Goal: Transaction & Acquisition: Obtain resource

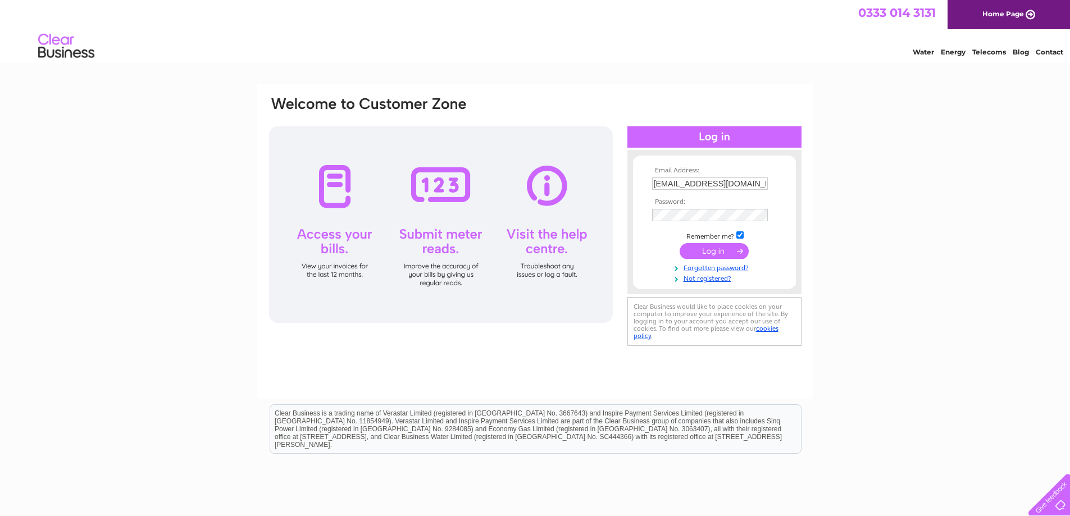
click at [718, 250] on input "submit" at bounding box center [713, 251] width 69 height 16
click at [701, 250] on input "submit" at bounding box center [713, 251] width 69 height 16
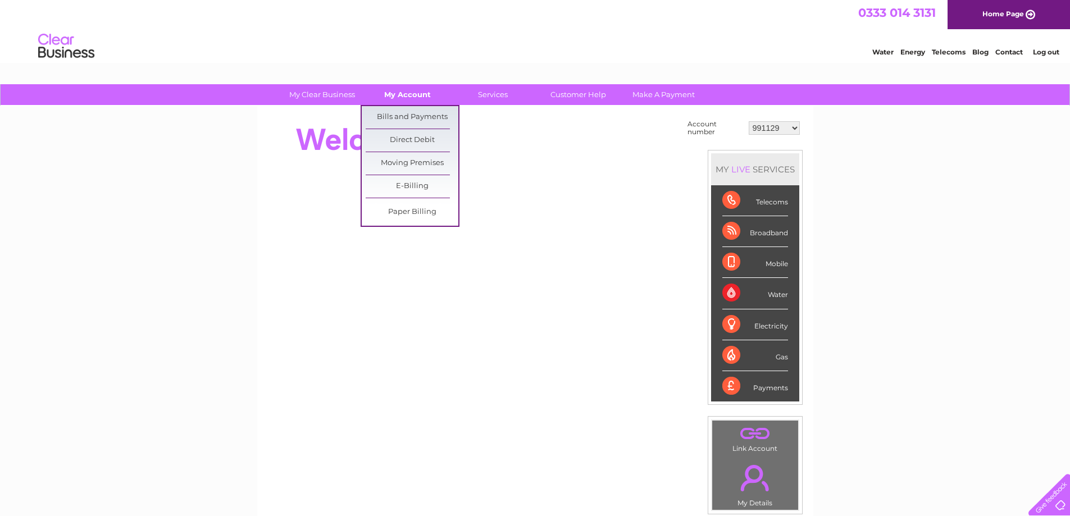
click at [392, 97] on link "My Account" at bounding box center [407, 94] width 93 height 21
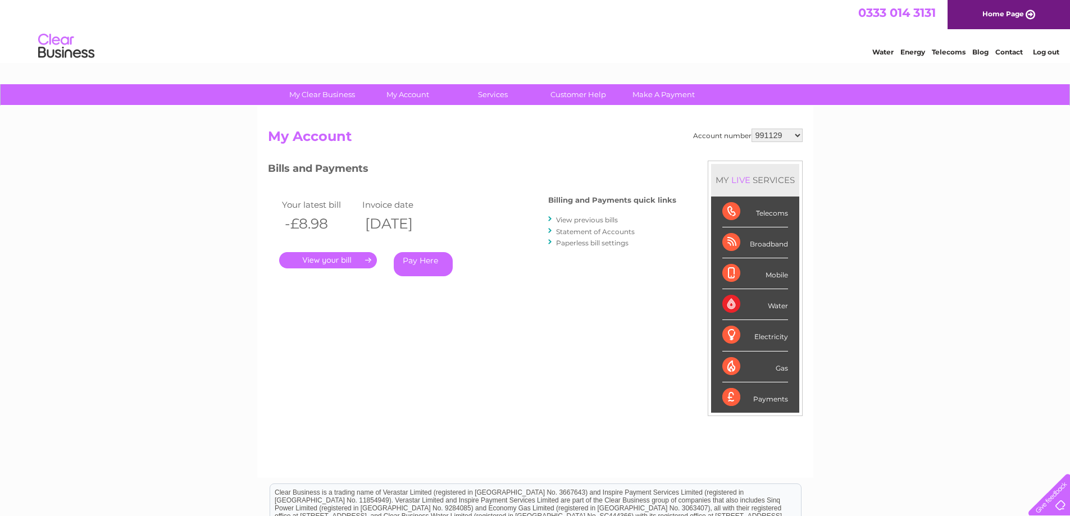
click at [793, 135] on select "991129 994026 30278343" at bounding box center [776, 135] width 51 height 13
select select "994026"
click at [751, 129] on select "991129 994026 30278343" at bounding box center [776, 135] width 51 height 13
click at [783, 136] on select "991129 994026 30278343" at bounding box center [776, 135] width 51 height 13
select select "30278343"
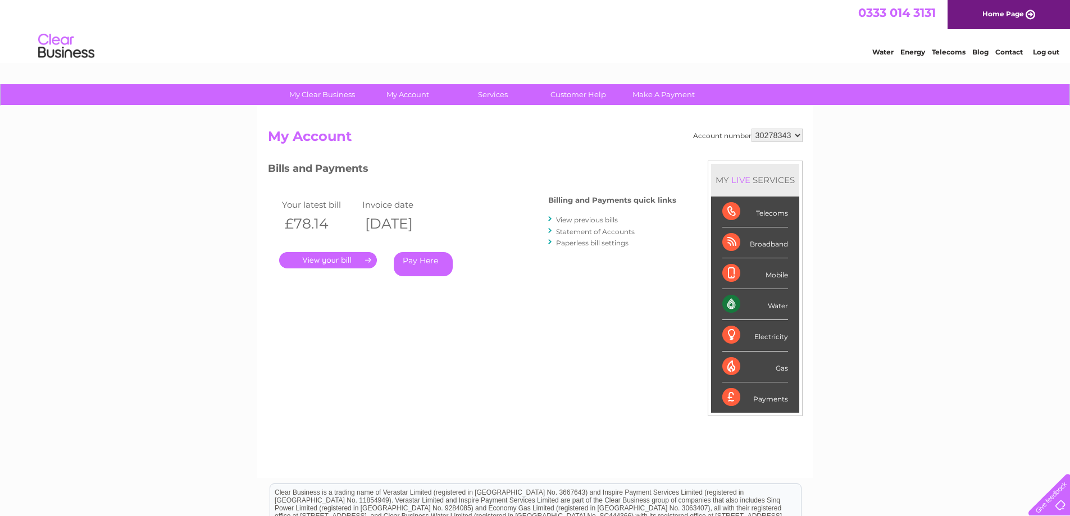
click at [751, 129] on select "991129 994026 30278343" at bounding box center [776, 135] width 51 height 13
click at [334, 257] on link "." at bounding box center [328, 260] width 98 height 16
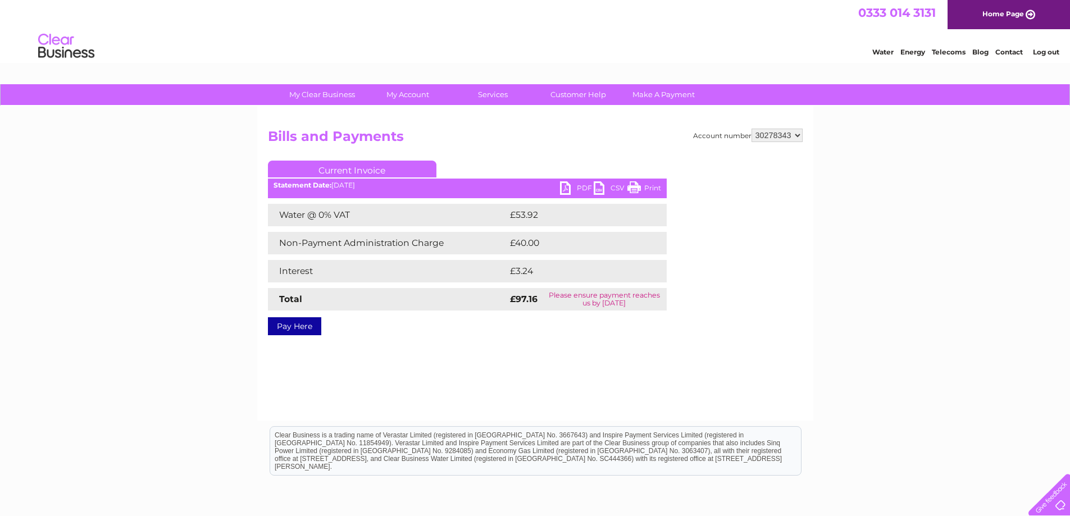
click at [647, 188] on link "Print" at bounding box center [644, 189] width 34 height 16
click at [572, 184] on link "PDF" at bounding box center [577, 189] width 34 height 16
click at [163, 313] on div "My Clear Business Login Details My Details My Preferences Link Account My Accou…" at bounding box center [535, 348] width 1070 height 528
click at [888, 59] on div "Water Energy Telecoms Blog Contact Log out" at bounding box center [535, 47] width 1070 height 36
click at [577, 92] on link "Customer Help" at bounding box center [578, 94] width 93 height 21
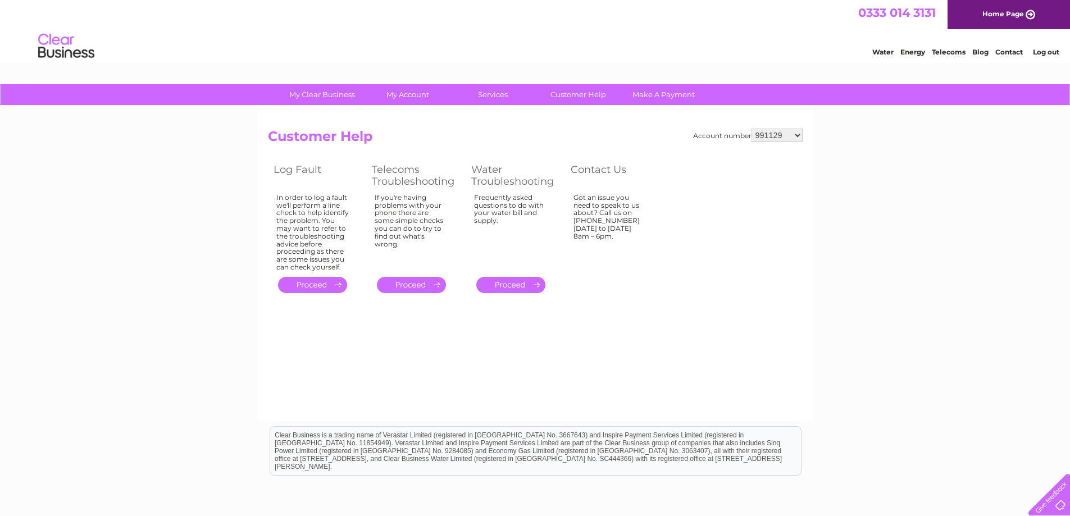
click at [792, 131] on select "991129 994026 30278343" at bounding box center [776, 135] width 51 height 13
select select "994026"
click at [751, 129] on select "991129 994026 30278343" at bounding box center [776, 135] width 51 height 13
click at [314, 101] on link "My Clear Business" at bounding box center [322, 94] width 93 height 21
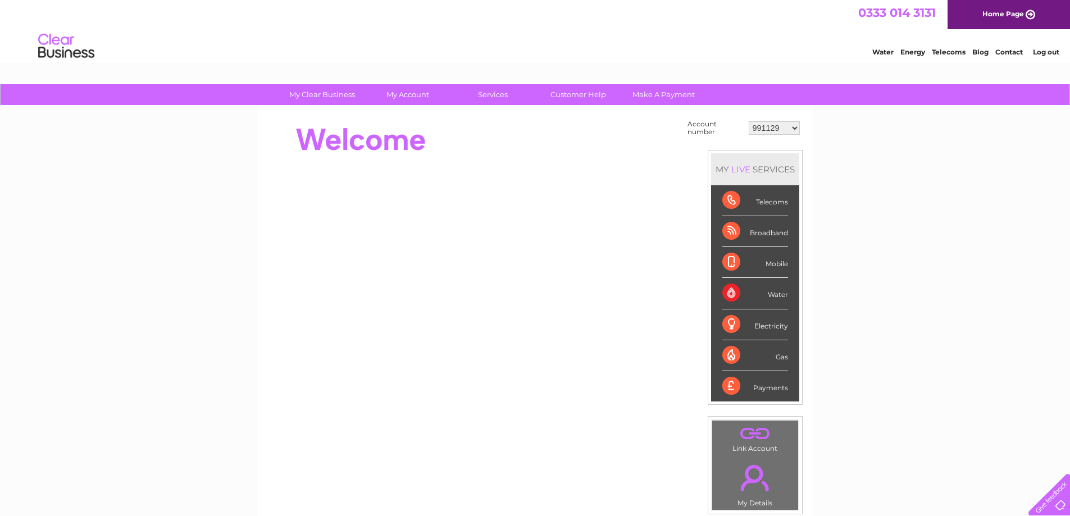
click at [807, 125] on div "Account number 991129 994026 30278343 MY LIVE SERVICES Telecoms Broadband Mobil…" at bounding box center [535, 315] width 556 height 419
click at [792, 129] on select "991129 994026 30278343" at bounding box center [773, 127] width 51 height 13
select select "994026"
click at [748, 121] on select "991129 994026 30278343" at bounding box center [773, 127] width 51 height 13
click at [793, 125] on select "991129 994026 30278343" at bounding box center [773, 127] width 51 height 13
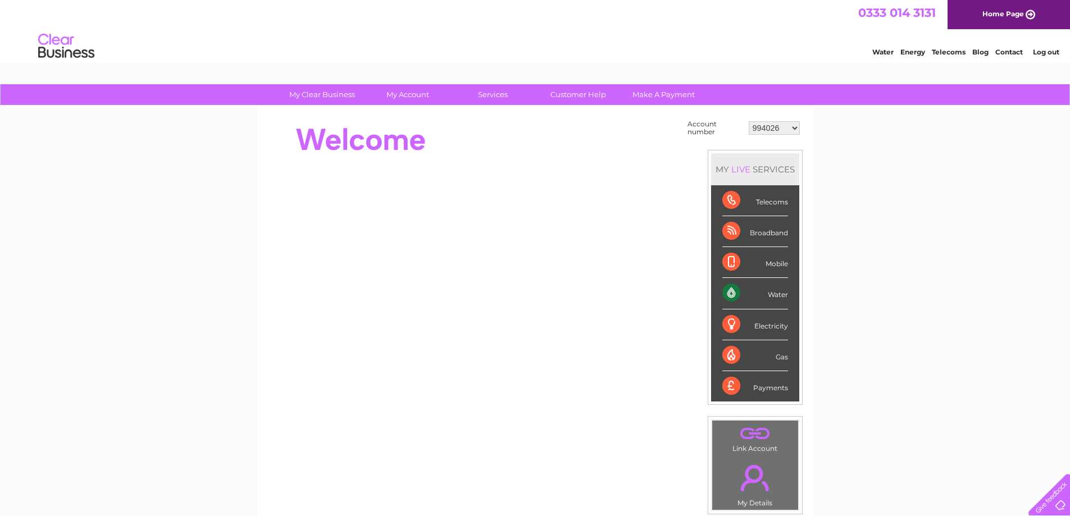
select select "30278343"
click at [748, 121] on select "991129 994026 30278343" at bounding box center [773, 127] width 51 height 13
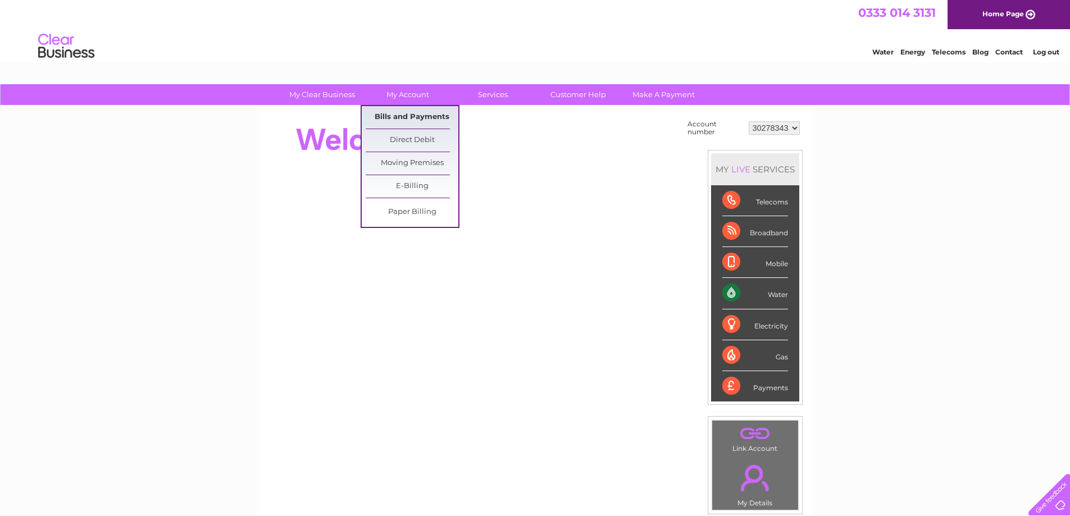
click at [399, 117] on link "Bills and Payments" at bounding box center [412, 117] width 93 height 22
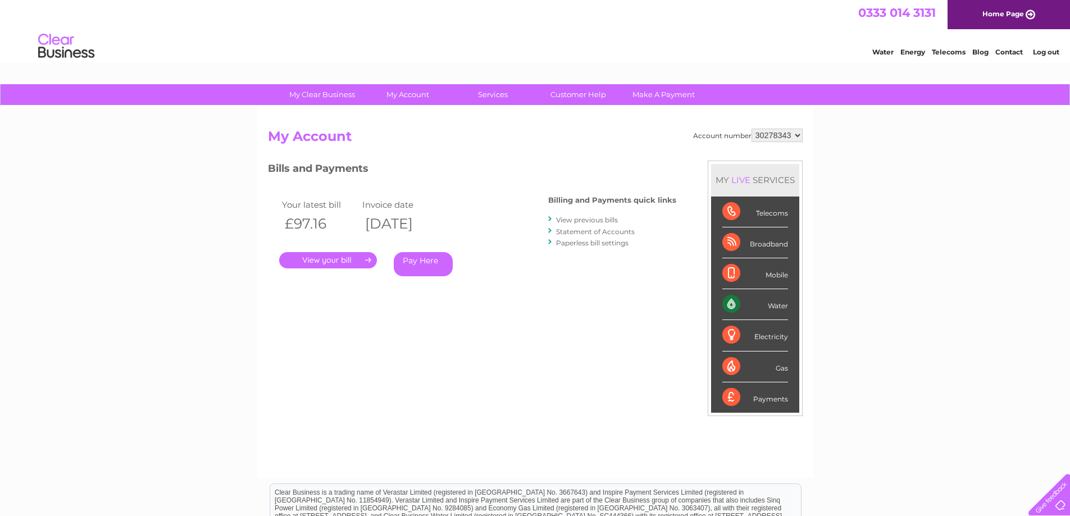
click at [343, 262] on link "." at bounding box center [328, 260] width 98 height 16
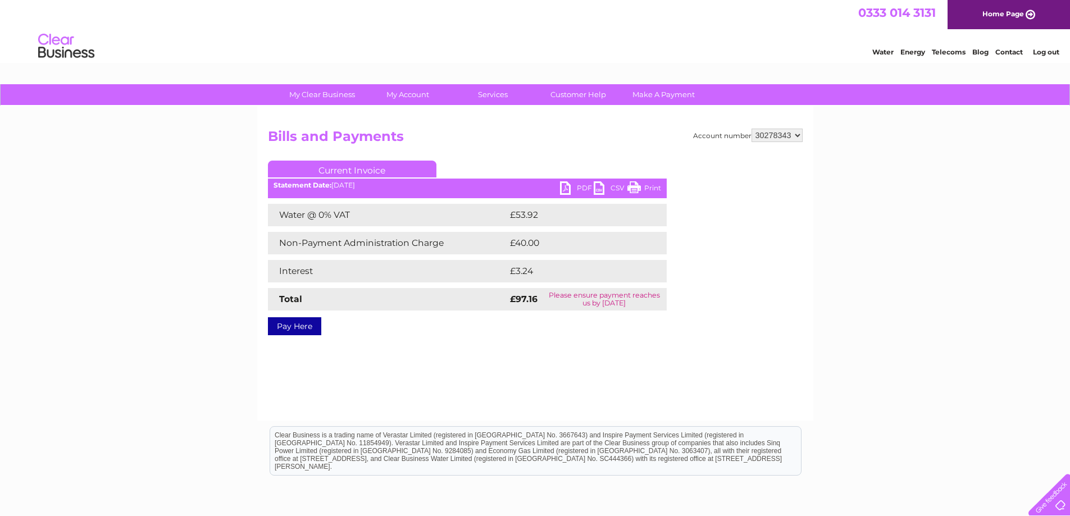
click at [575, 184] on link "PDF" at bounding box center [577, 189] width 34 height 16
click at [788, 136] on select "991129 994026 30278343" at bounding box center [776, 135] width 51 height 13
click at [751, 129] on select "991129 994026 30278343" at bounding box center [776, 135] width 51 height 13
click at [574, 188] on link "PDF" at bounding box center [577, 189] width 34 height 16
click at [777, 134] on select "991129 994026 30278343" at bounding box center [776, 135] width 51 height 13
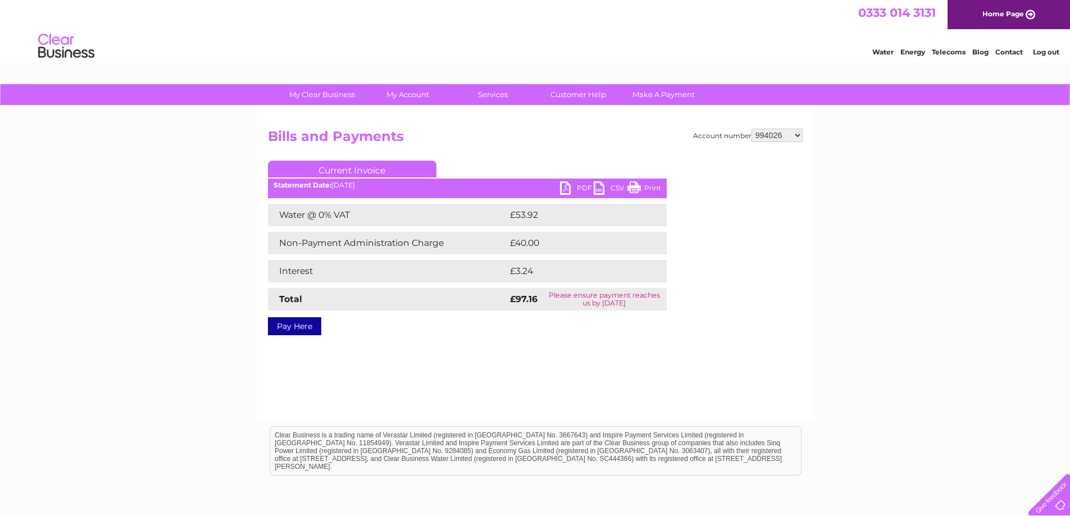
select select "30278343"
click at [751, 129] on select "991129 994026 30278343" at bounding box center [776, 135] width 51 height 13
click at [572, 189] on link "PDF" at bounding box center [577, 189] width 34 height 16
click at [783, 137] on select "991129 994026 30278343" at bounding box center [776, 135] width 51 height 13
select select "994026"
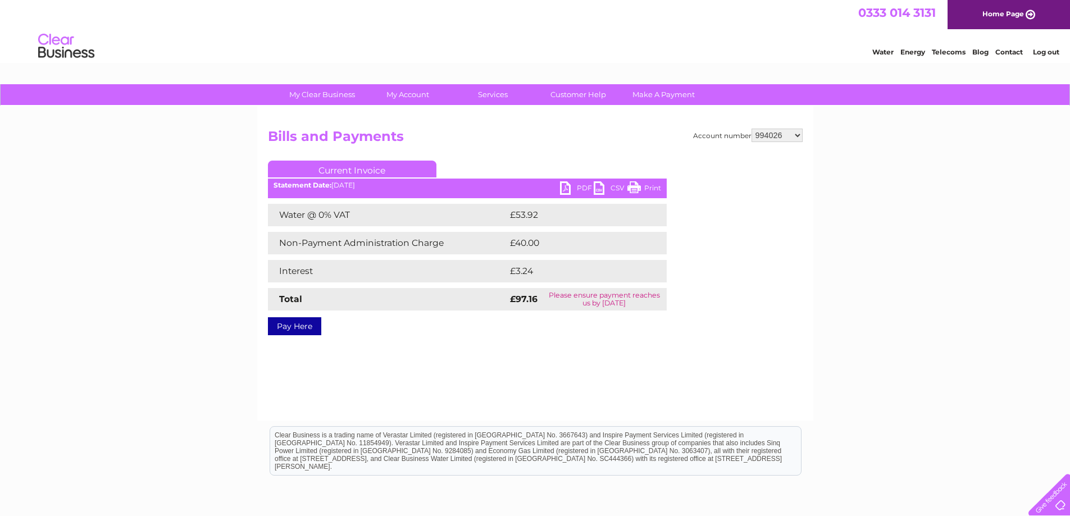
click at [751, 129] on select "991129 994026 30278343" at bounding box center [776, 135] width 51 height 13
click at [576, 183] on link "PDF" at bounding box center [577, 189] width 34 height 16
click at [589, 88] on link "Customer Help" at bounding box center [578, 94] width 93 height 21
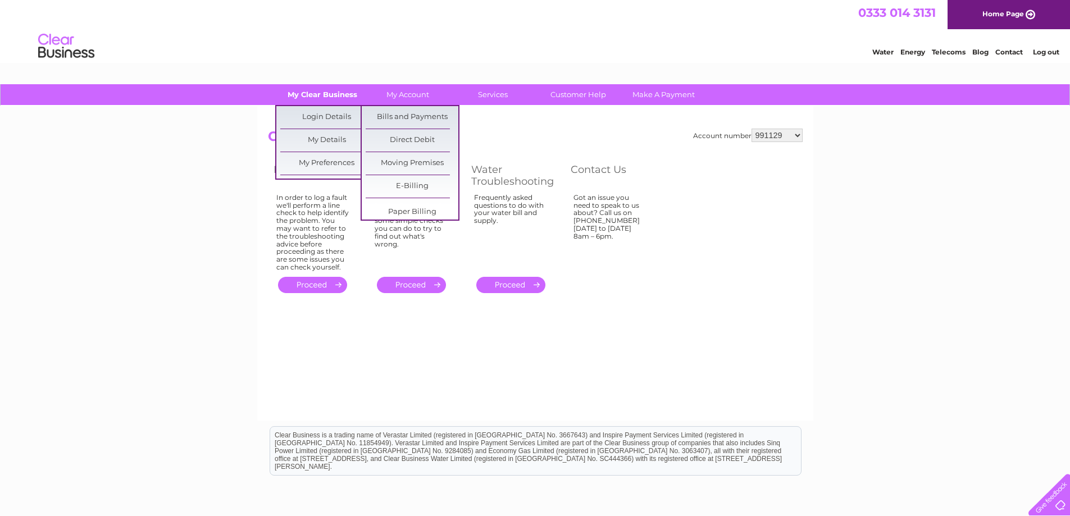
click at [333, 92] on link "My Clear Business" at bounding box center [322, 94] width 93 height 21
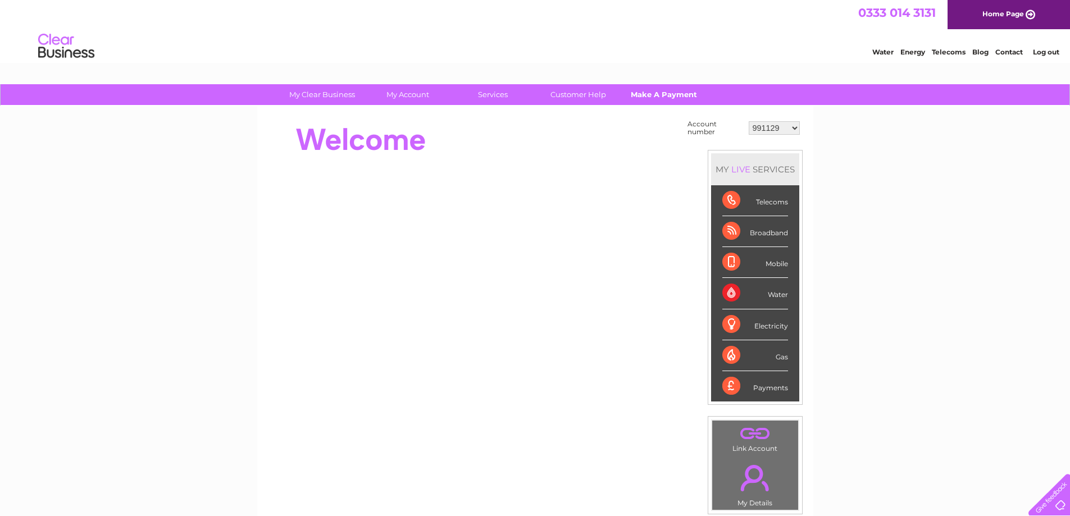
click at [647, 101] on link "Make A Payment" at bounding box center [663, 94] width 93 height 21
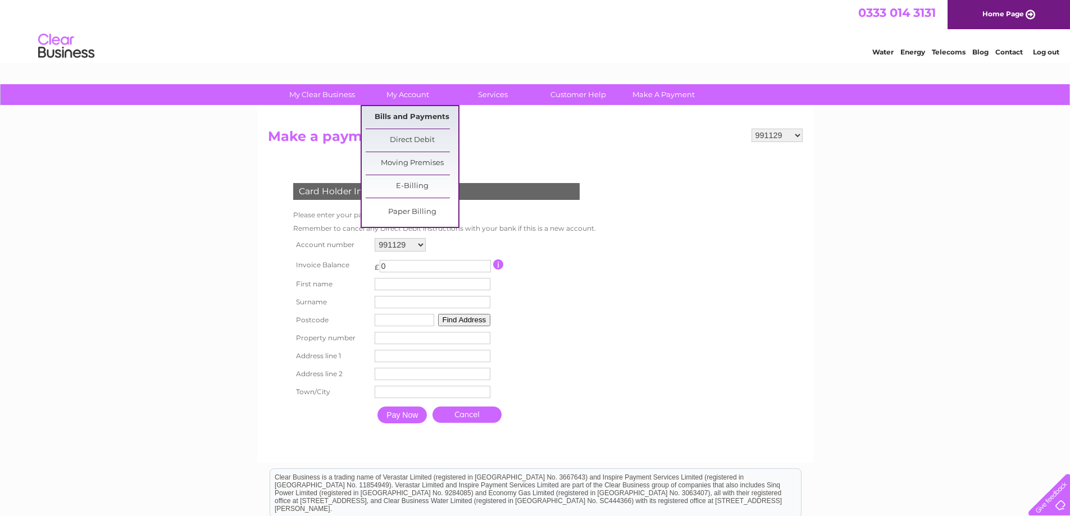
click at [396, 121] on link "Bills and Payments" at bounding box center [412, 117] width 93 height 22
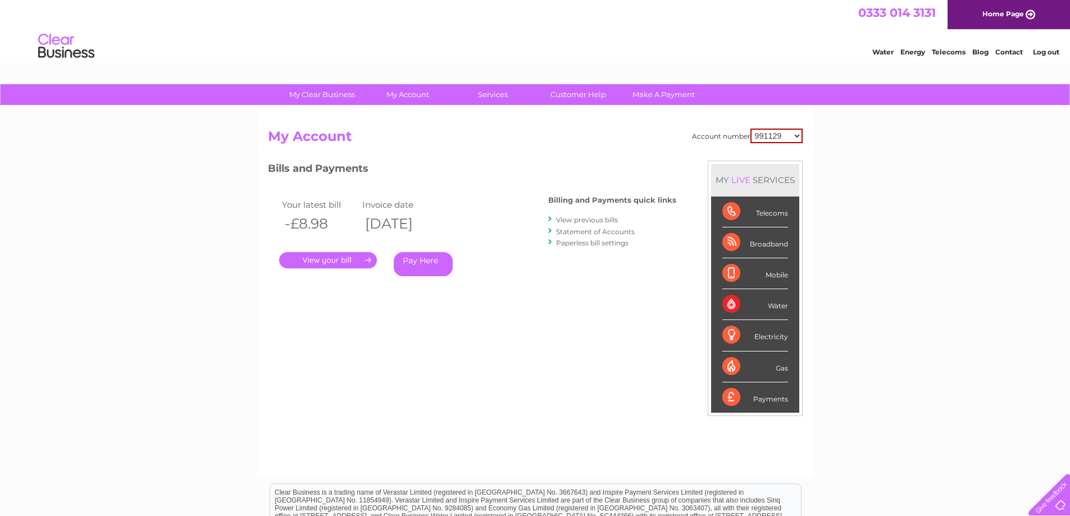
click at [318, 260] on link "." at bounding box center [328, 260] width 98 height 16
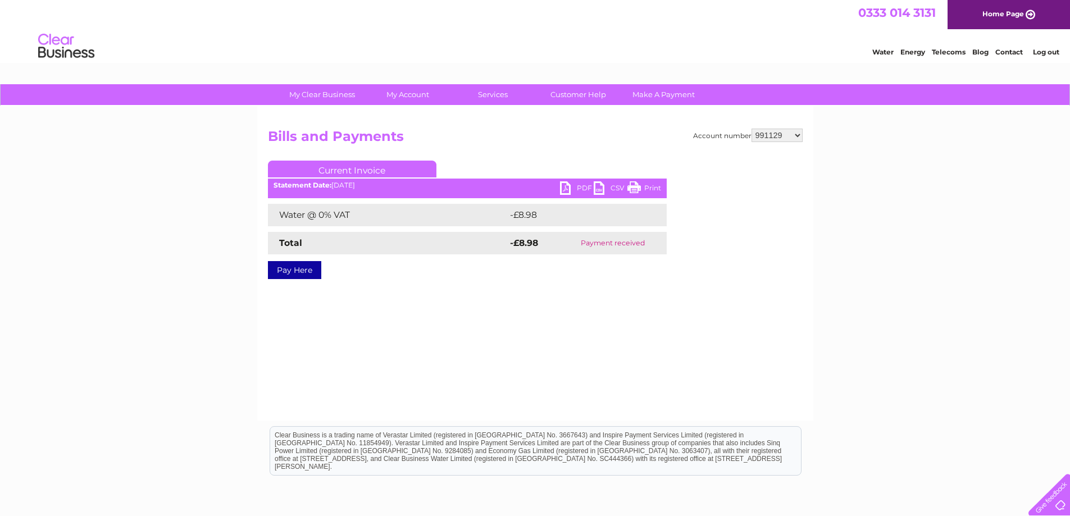
select select "30278343"
click at [751, 129] on select "991129 994026 30278343" at bounding box center [776, 135] width 51 height 13
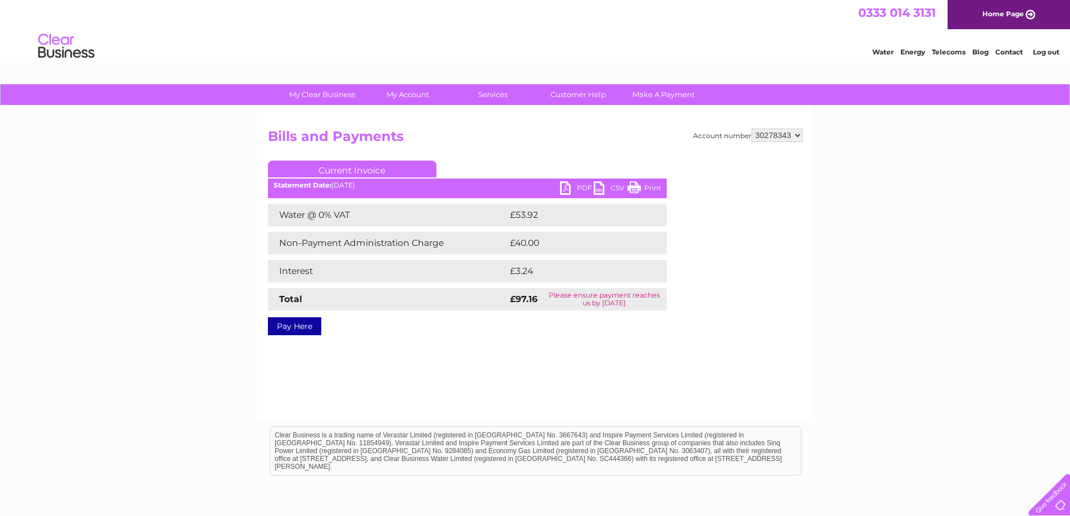
click at [578, 186] on link "PDF" at bounding box center [577, 189] width 34 height 16
click at [353, 172] on link "Current Invoice" at bounding box center [352, 169] width 168 height 17
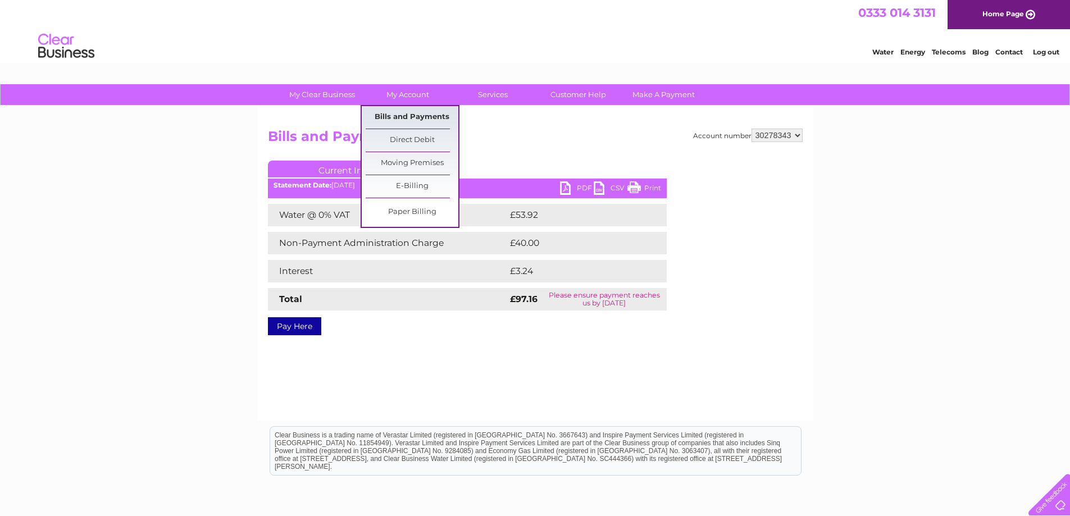
click at [408, 113] on link "Bills and Payments" at bounding box center [412, 117] width 93 height 22
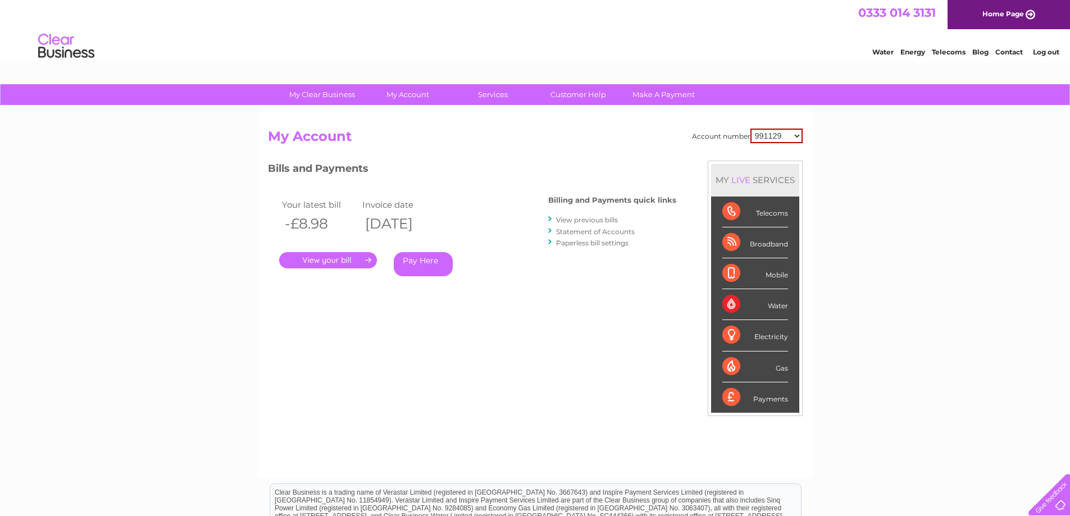
click at [600, 219] on link "View previous bills" at bounding box center [587, 220] width 62 height 8
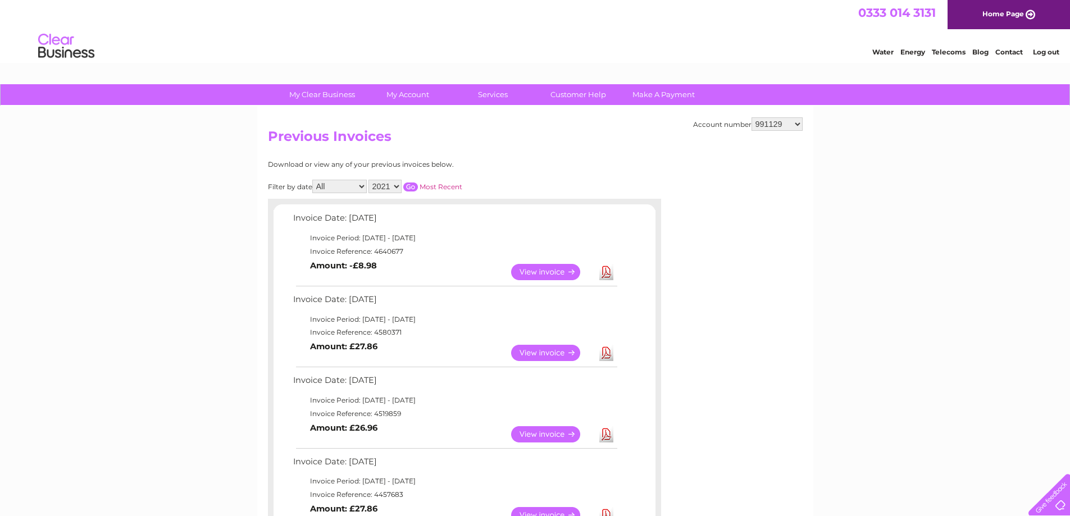
click at [793, 125] on select "991129 994026 30278343" at bounding box center [776, 123] width 51 height 13
click at [795, 172] on div at bounding box center [751, 228] width 101 height 135
click at [792, 130] on select "991129 994026 30278343" at bounding box center [776, 123] width 51 height 13
select select "30278343"
click at [751, 117] on select "991129 994026 30278343" at bounding box center [776, 123] width 51 height 13
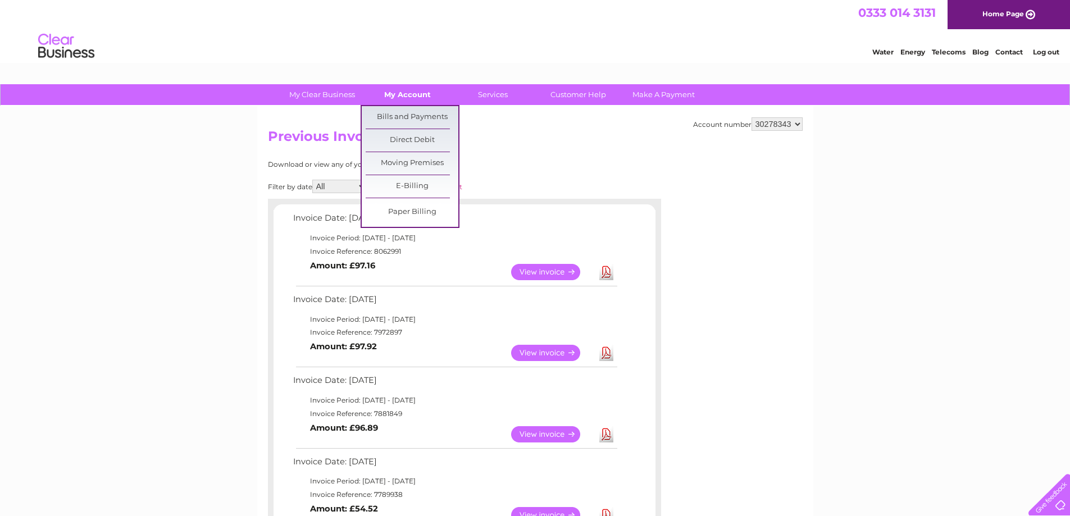
click at [409, 94] on link "My Account" at bounding box center [407, 94] width 93 height 21
click at [409, 116] on link "Bills and Payments" at bounding box center [412, 117] width 93 height 22
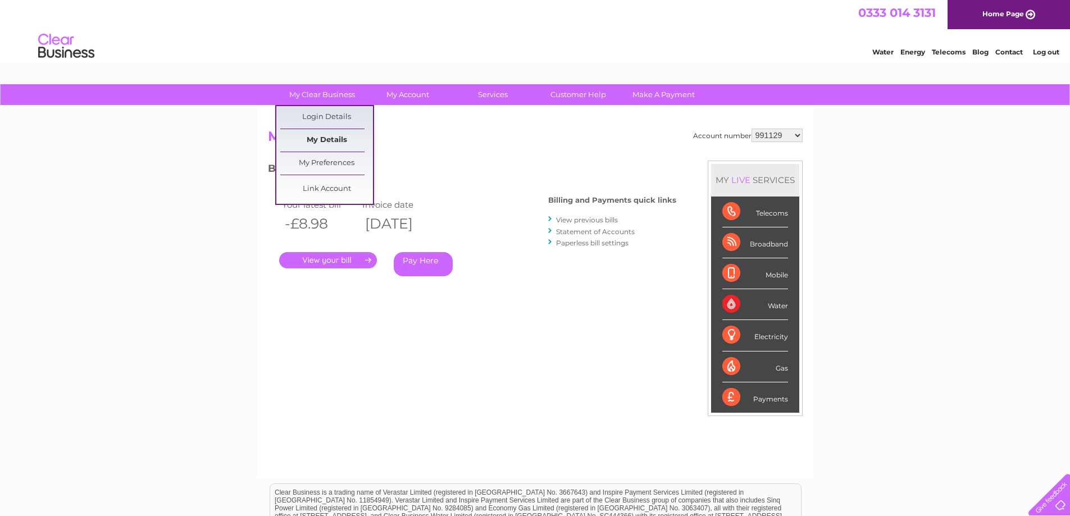
click at [326, 135] on link "My Details" at bounding box center [326, 140] width 93 height 22
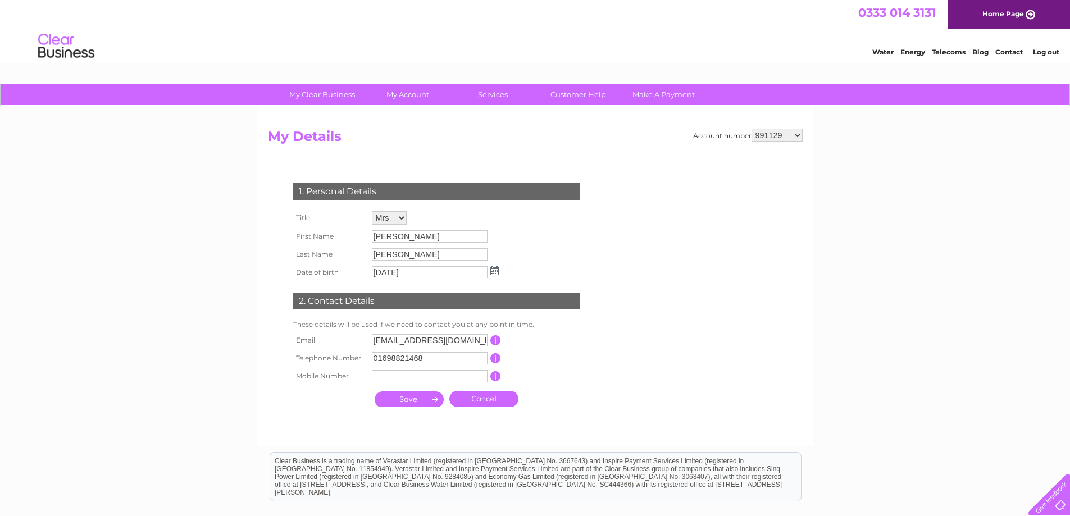
drag, startPoint x: 777, startPoint y: 134, endPoint x: 785, endPoint y: 140, distance: 10.0
click at [777, 134] on select "991129 994026 30278343" at bounding box center [776, 135] width 51 height 13
select select "994026"
click at [751, 129] on select "991129 994026 30278343" at bounding box center [776, 135] width 51 height 13
click at [783, 135] on select "991129 994026 30278343" at bounding box center [776, 135] width 51 height 13
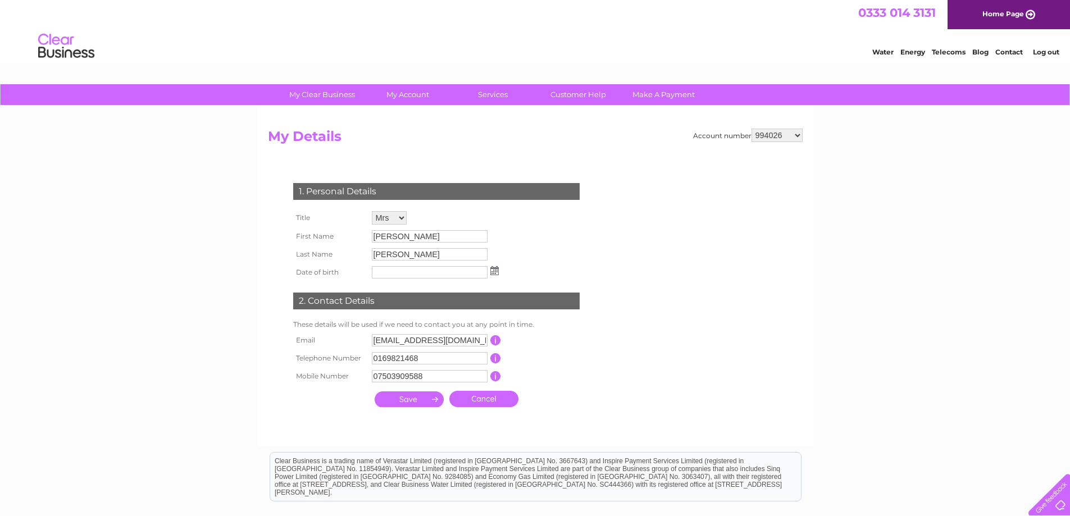
select select "30278343"
click at [751, 129] on select "991129 994026 30278343" at bounding box center [776, 135] width 51 height 13
click at [802, 135] on select "991129 994026 30278343" at bounding box center [776, 135] width 51 height 13
click at [872, 56] on div "My Clear Business Login Details My Details My Preferences Link Account My Accou…" at bounding box center [882, 52] width 21 height 8
click at [794, 134] on select "991129 994026 30278343" at bounding box center [776, 135] width 51 height 13
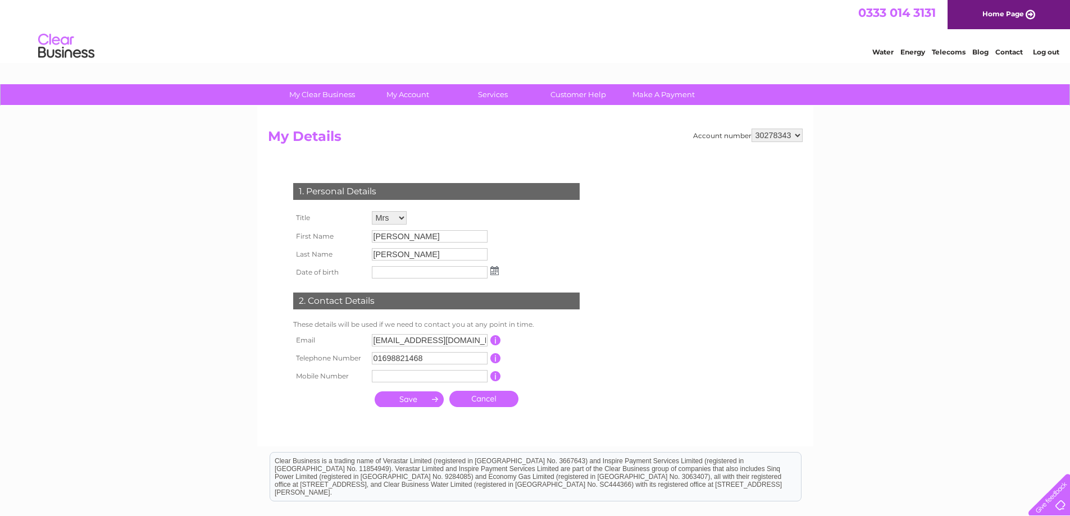
select select "994026"
click at [751, 129] on select "991129 994026 30278343" at bounding box center [776, 135] width 51 height 13
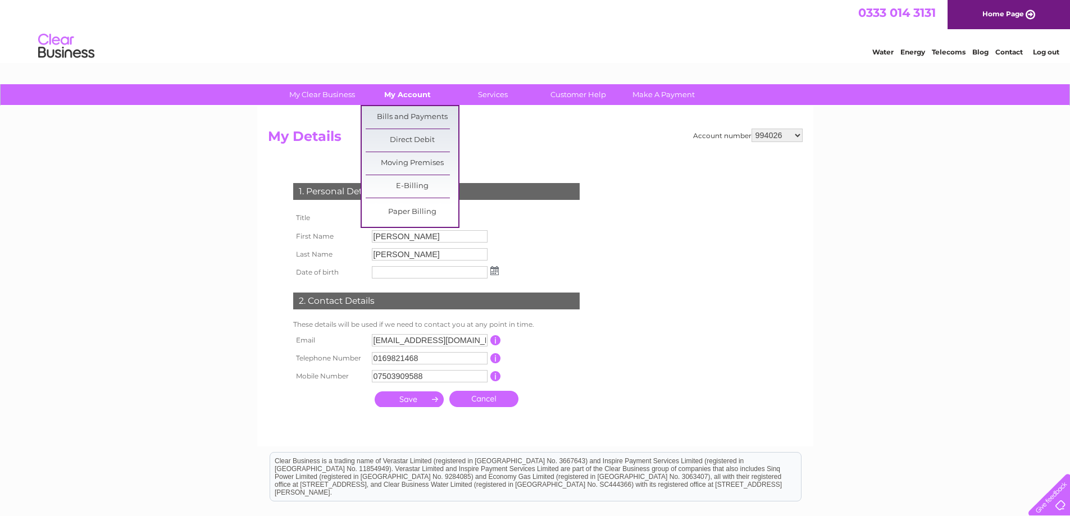
click at [406, 97] on link "My Account" at bounding box center [407, 94] width 93 height 21
click at [404, 122] on link "Bills and Payments" at bounding box center [412, 117] width 93 height 22
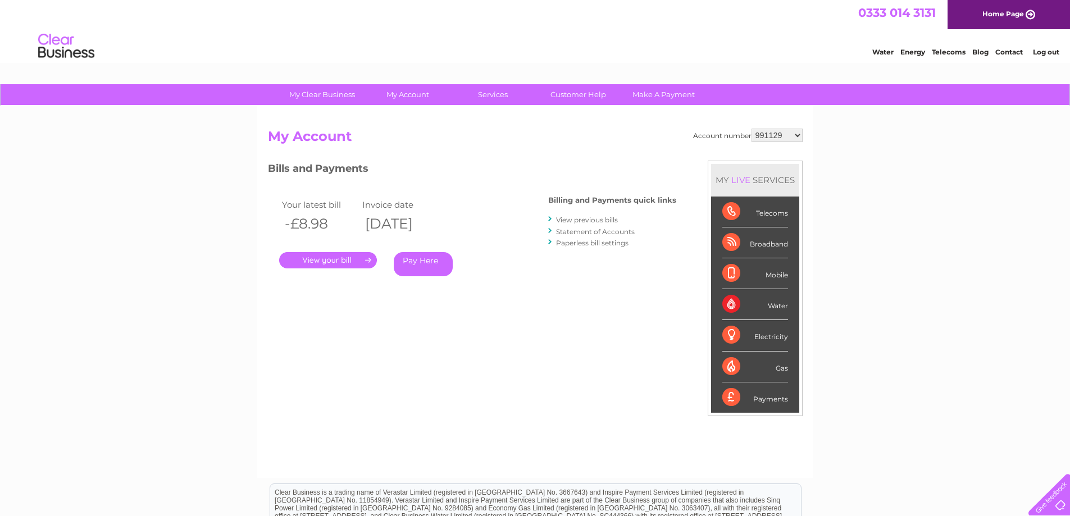
click at [786, 134] on select "991129 994026 30278343" at bounding box center [776, 135] width 51 height 13
select select "994026"
click at [751, 129] on select "991129 994026 30278343" at bounding box center [776, 135] width 51 height 13
click at [576, 222] on link "View previous bills" at bounding box center [587, 220] width 62 height 8
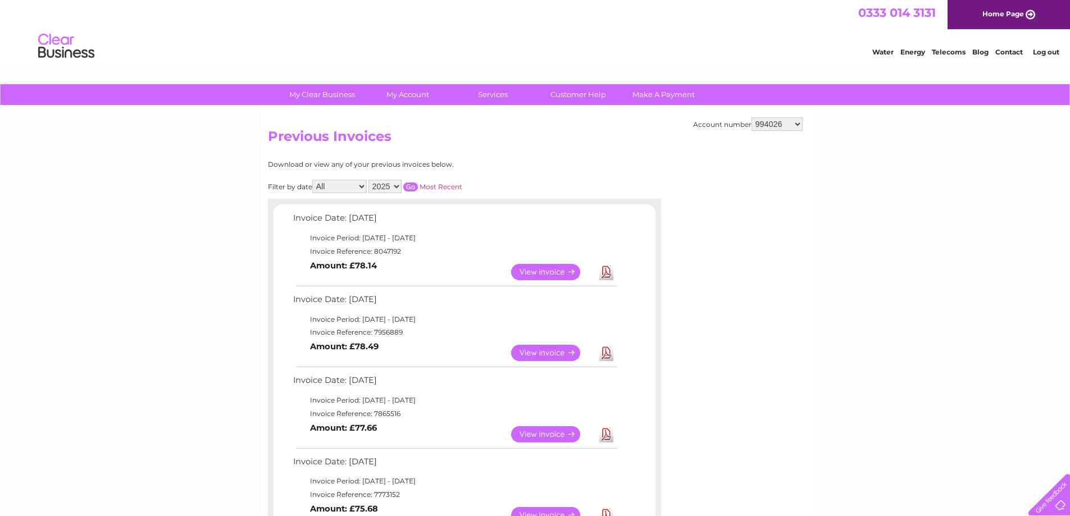
click at [550, 273] on link "View" at bounding box center [552, 272] width 83 height 16
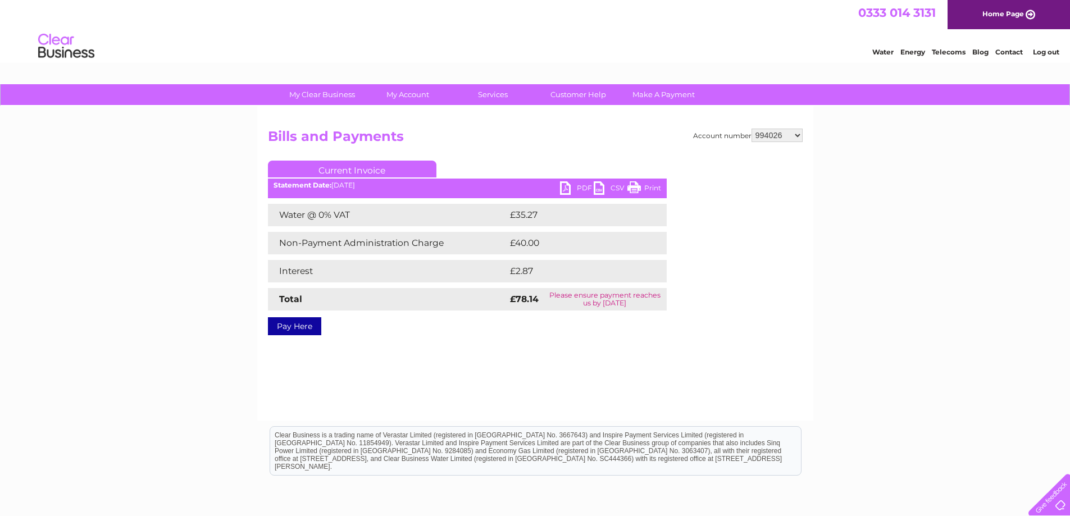
click at [574, 185] on link "PDF" at bounding box center [577, 189] width 34 height 16
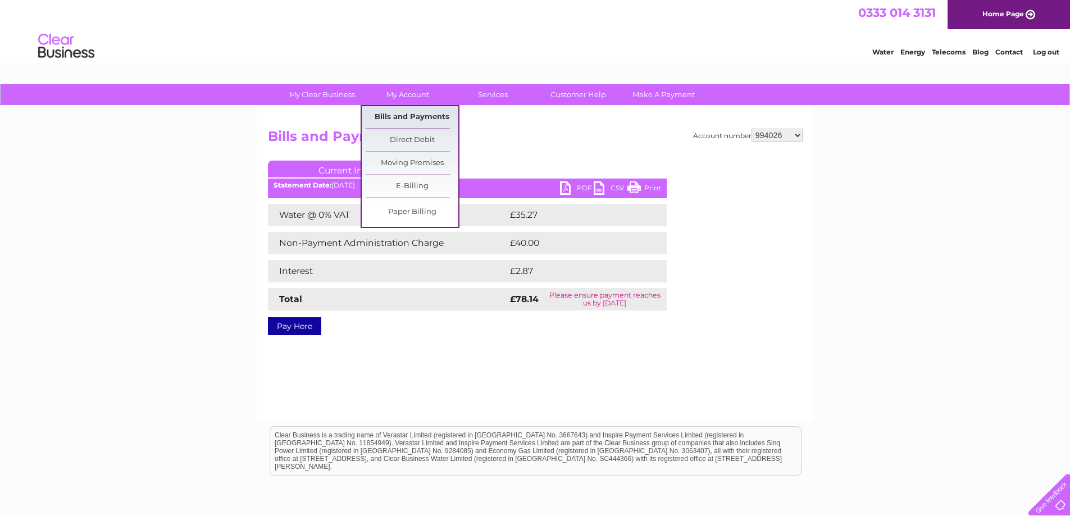
click at [413, 120] on link "Bills and Payments" at bounding box center [412, 117] width 93 height 22
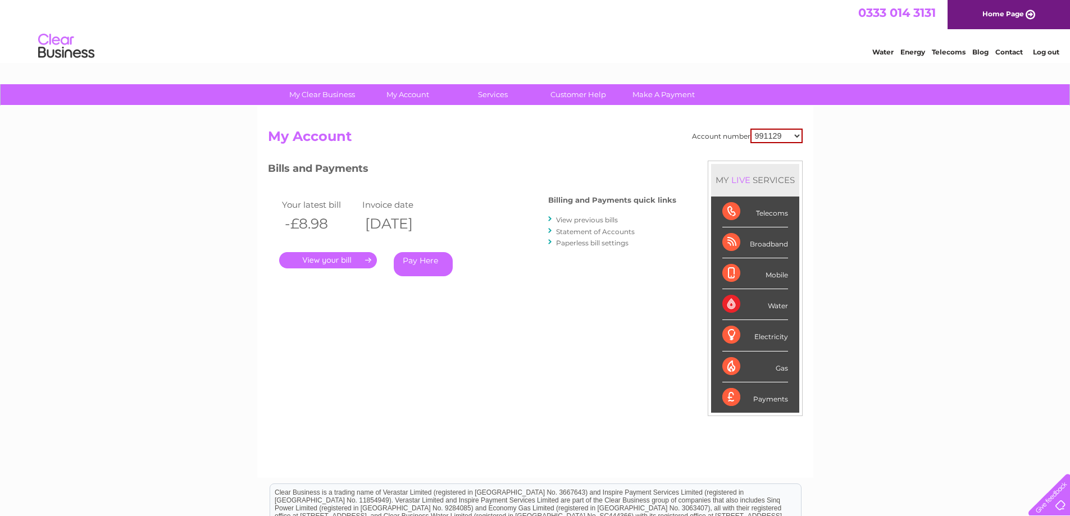
click at [795, 137] on select "991129 994026 30278343" at bounding box center [776, 136] width 52 height 15
select select "994026"
click at [750, 129] on select "991129 994026 30278343" at bounding box center [776, 136] width 52 height 15
click at [598, 222] on link "View previous bills" at bounding box center [587, 220] width 62 height 8
click at [604, 220] on link "View previous bills" at bounding box center [587, 220] width 62 height 8
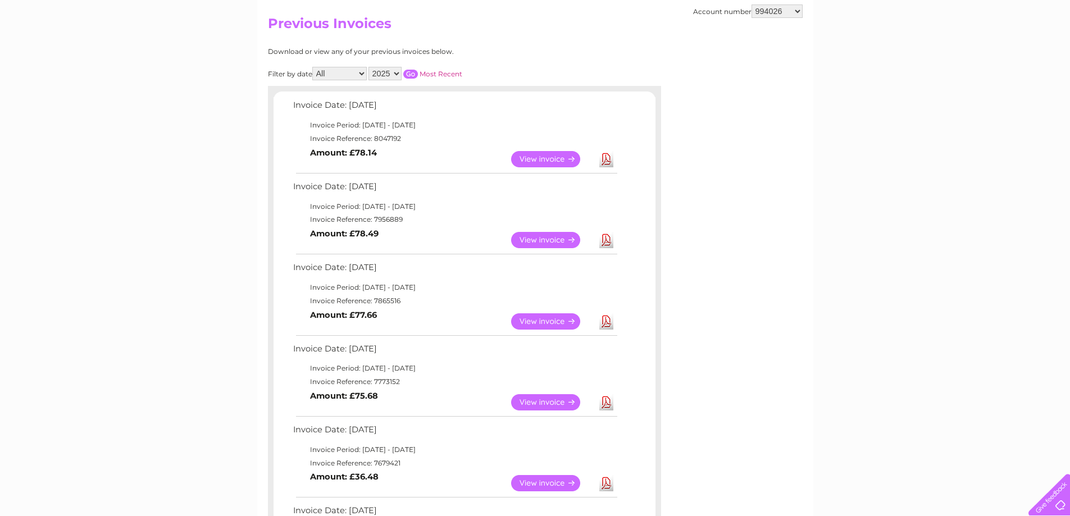
scroll to position [112, 0]
